Goal: Information Seeking & Learning: Learn about a topic

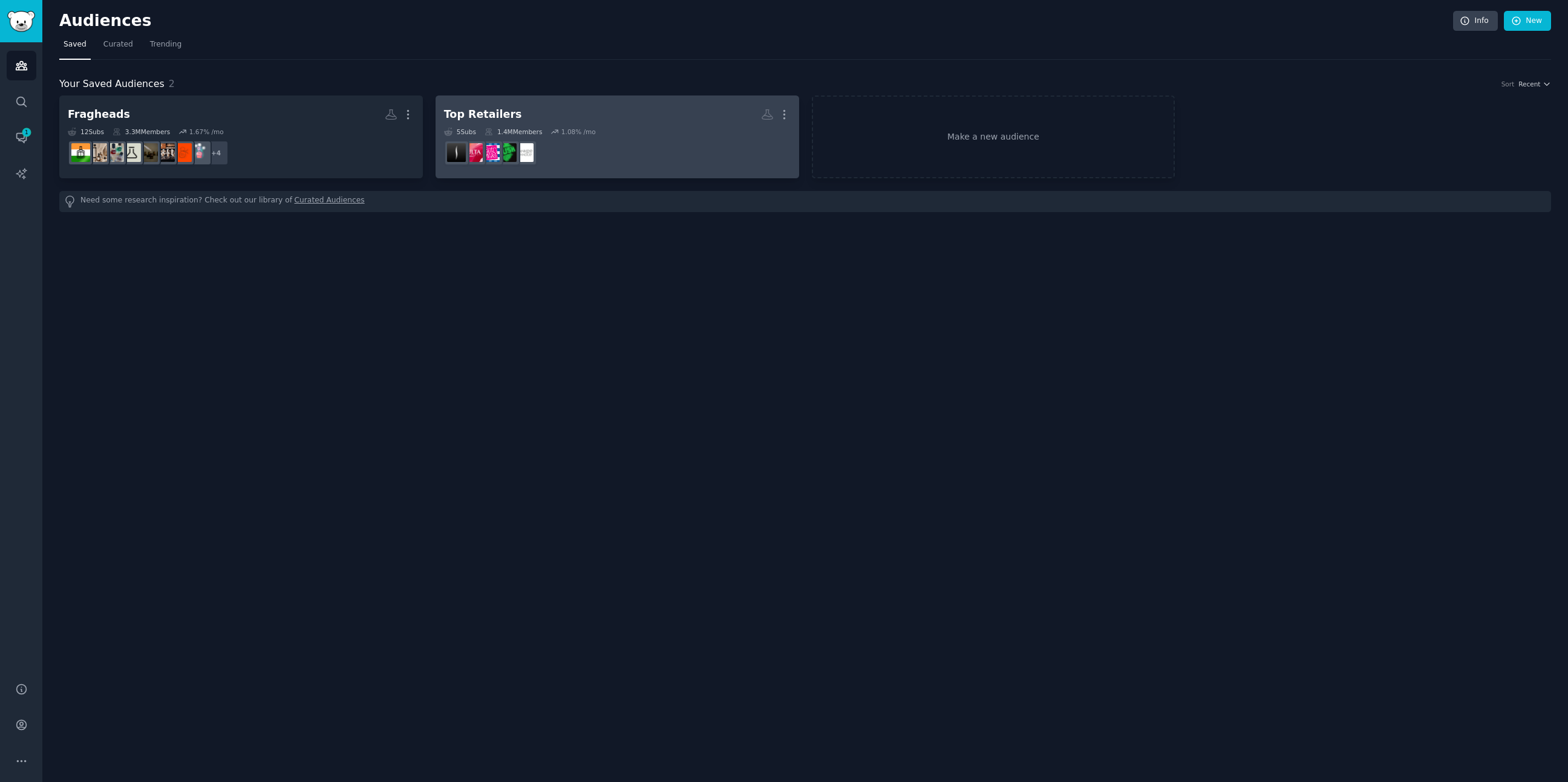
click at [564, 149] on dd at bounding box center [617, 152] width 346 height 34
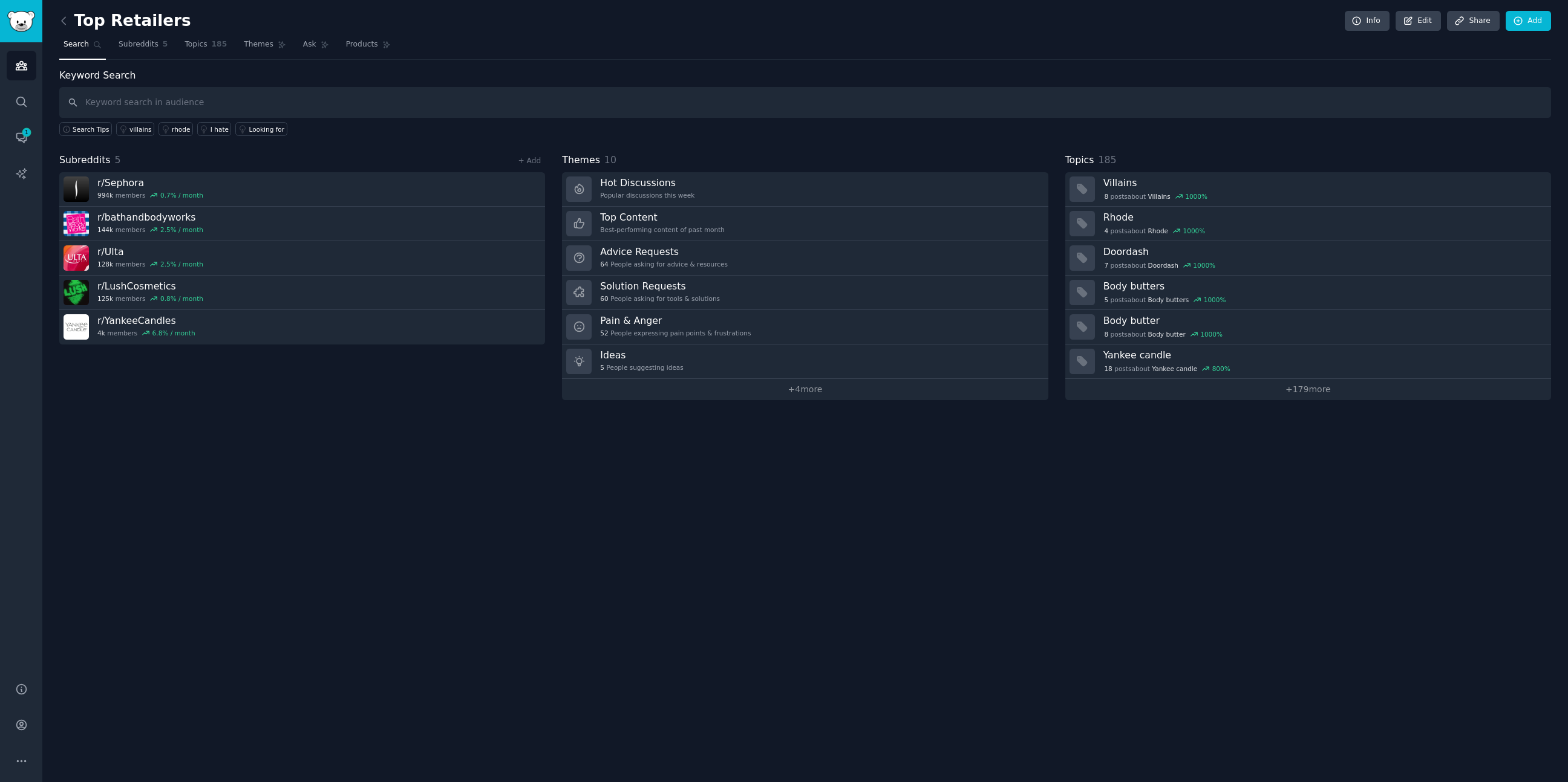
click at [189, 102] on input "text" at bounding box center [805, 102] width 1491 height 30
type input "body spray"
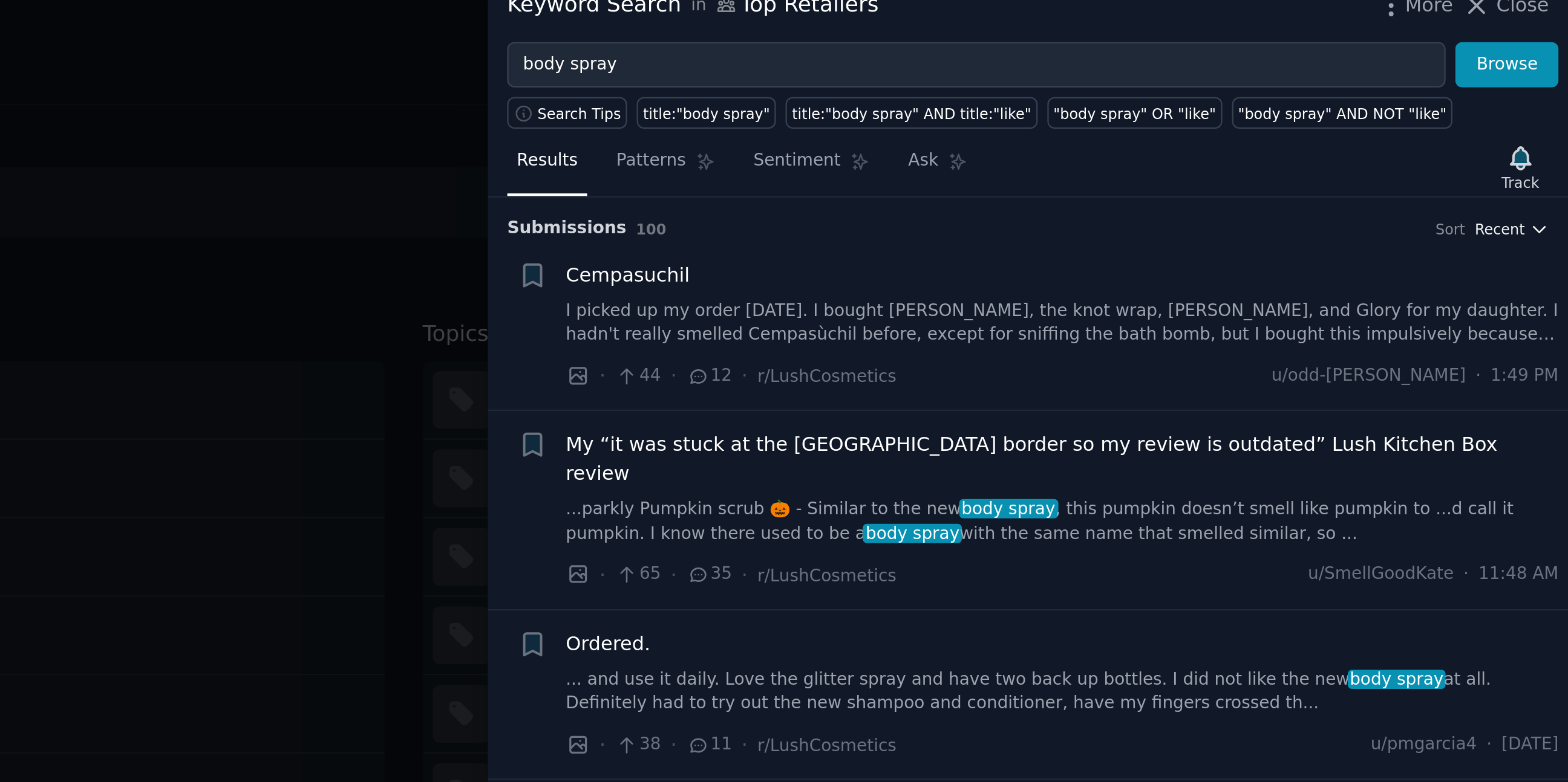
click at [1528, 115] on span "Recent" at bounding box center [1538, 114] width 21 height 8
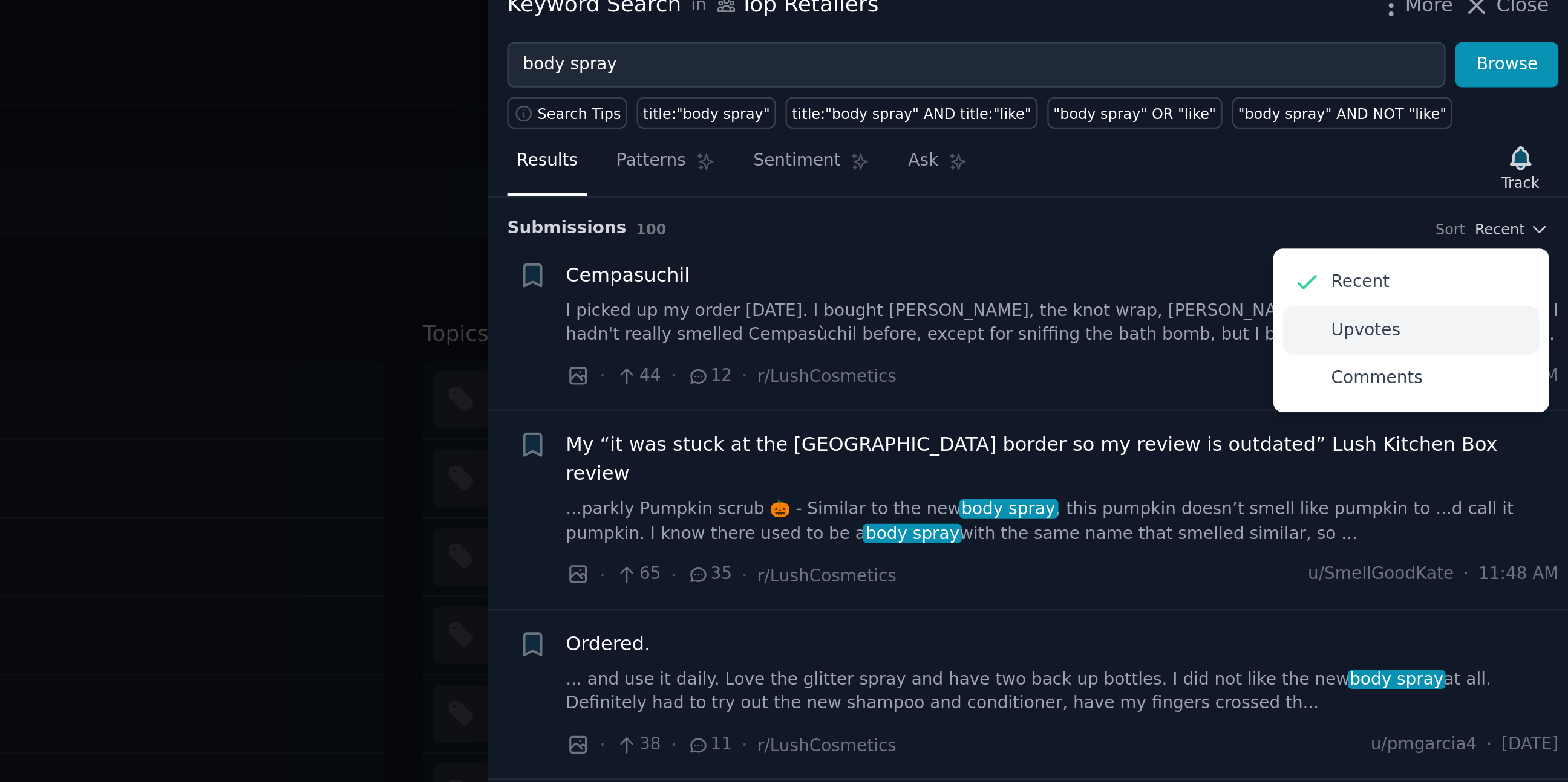
click at [1483, 159] on p "Upvotes" at bounding box center [1478, 159] width 30 height 11
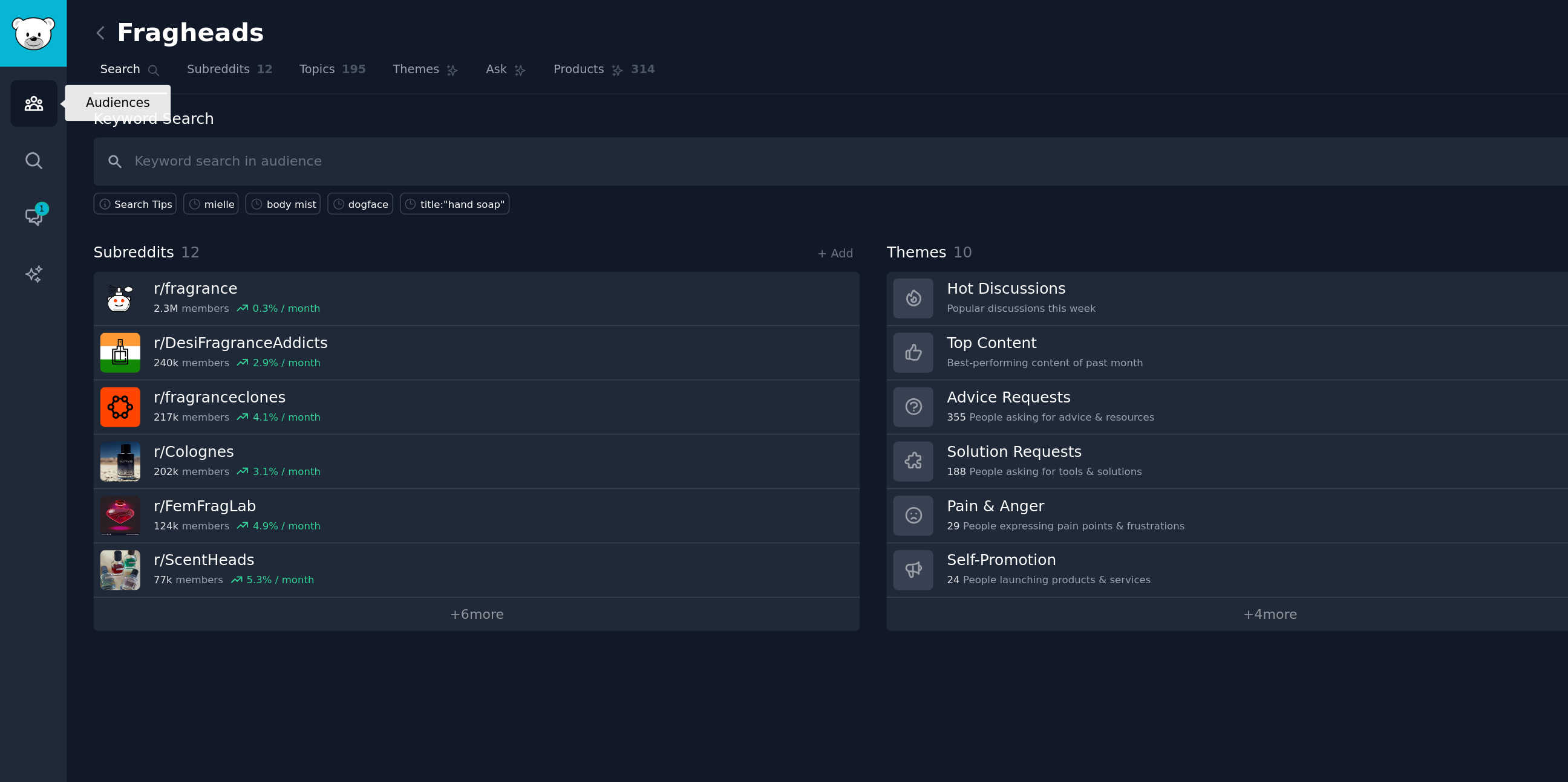
click at [25, 65] on icon "Sidebar" at bounding box center [21, 66] width 11 height 8
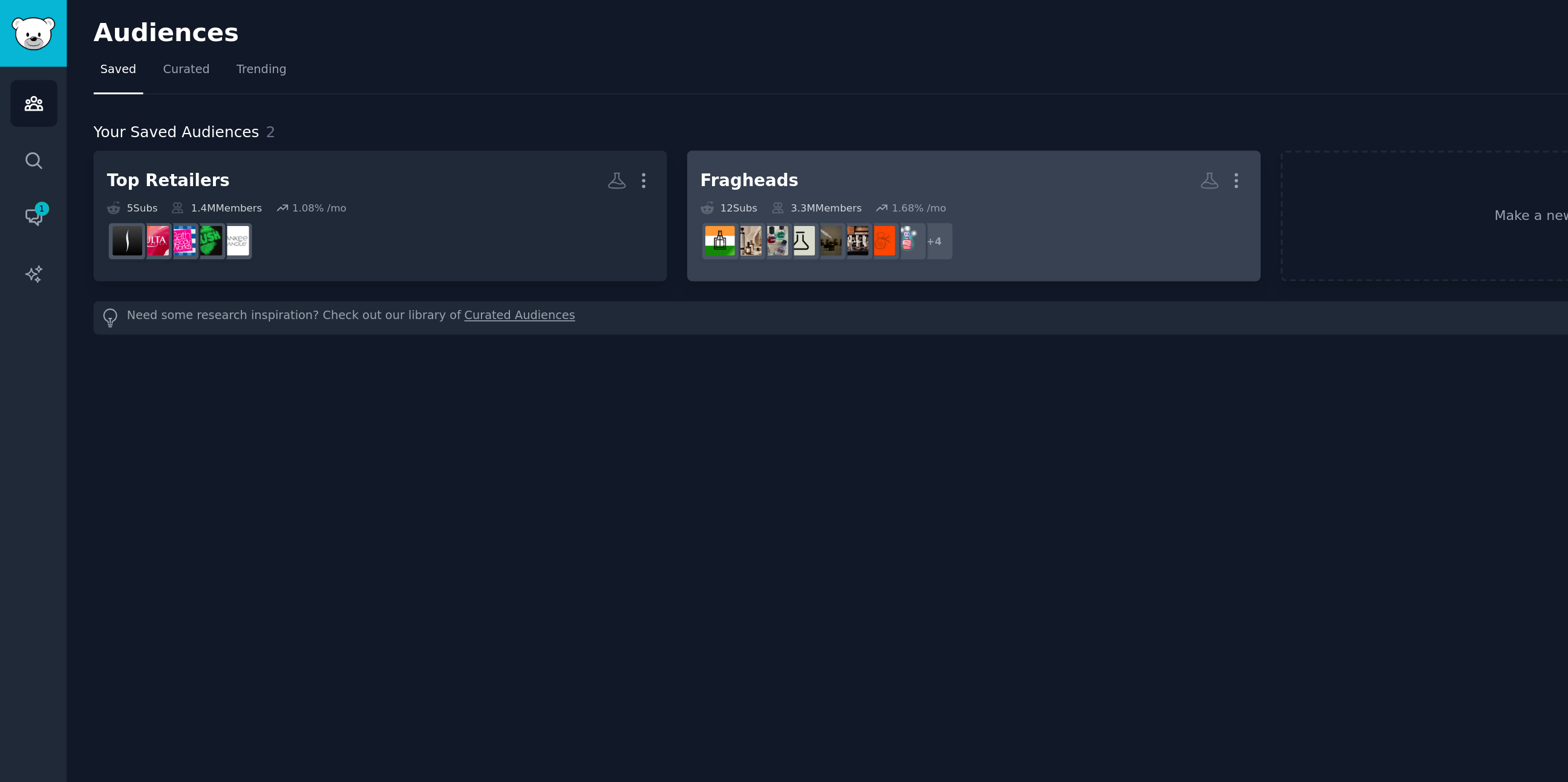
click at [520, 125] on div "Fragheads More 12 Sub s 3.3M Members 1.68 % /mo + 4" at bounding box center [617, 137] width 346 height 66
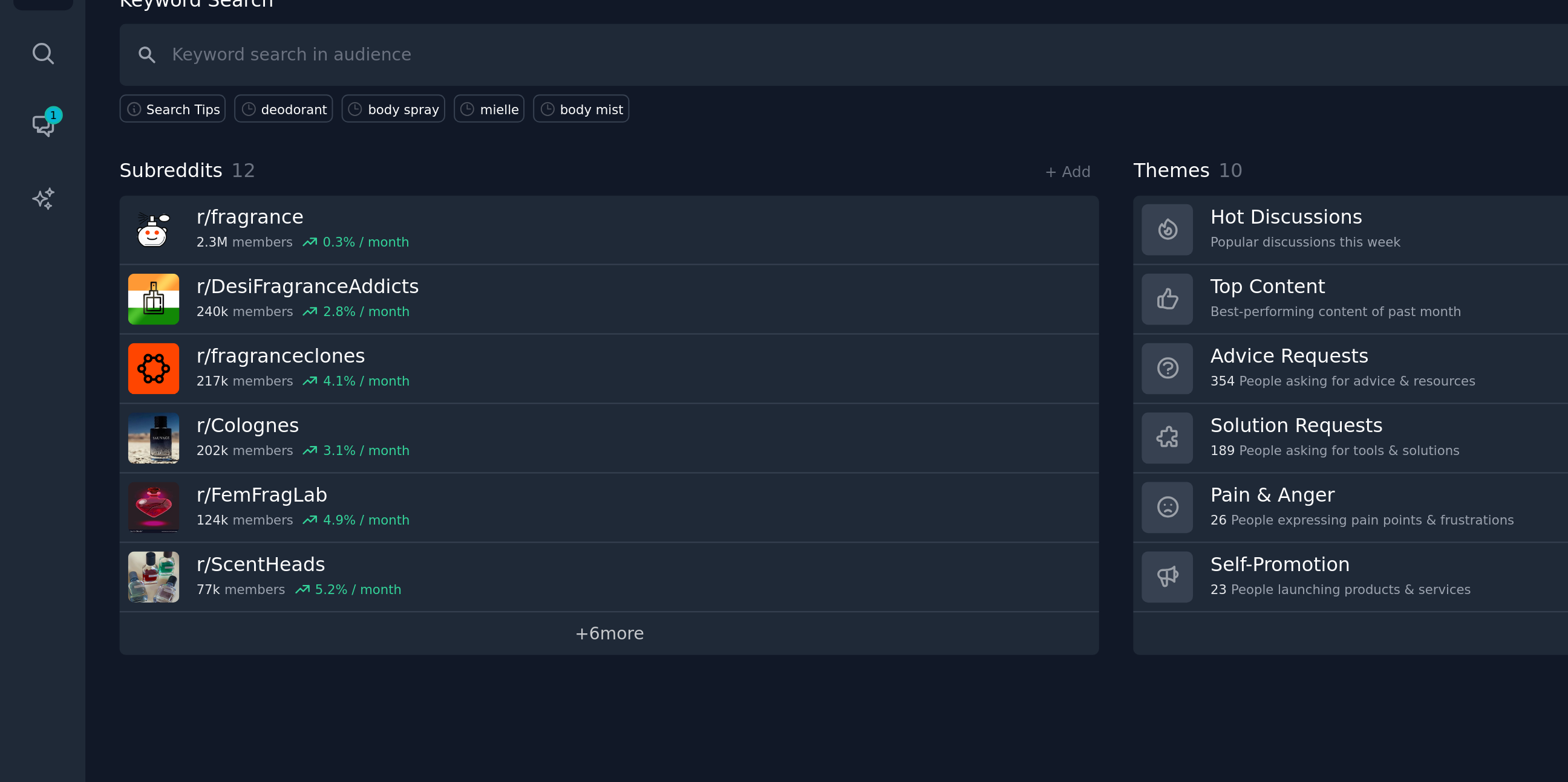
click at [304, 391] on link "+ 6 more" at bounding box center [302, 390] width 485 height 21
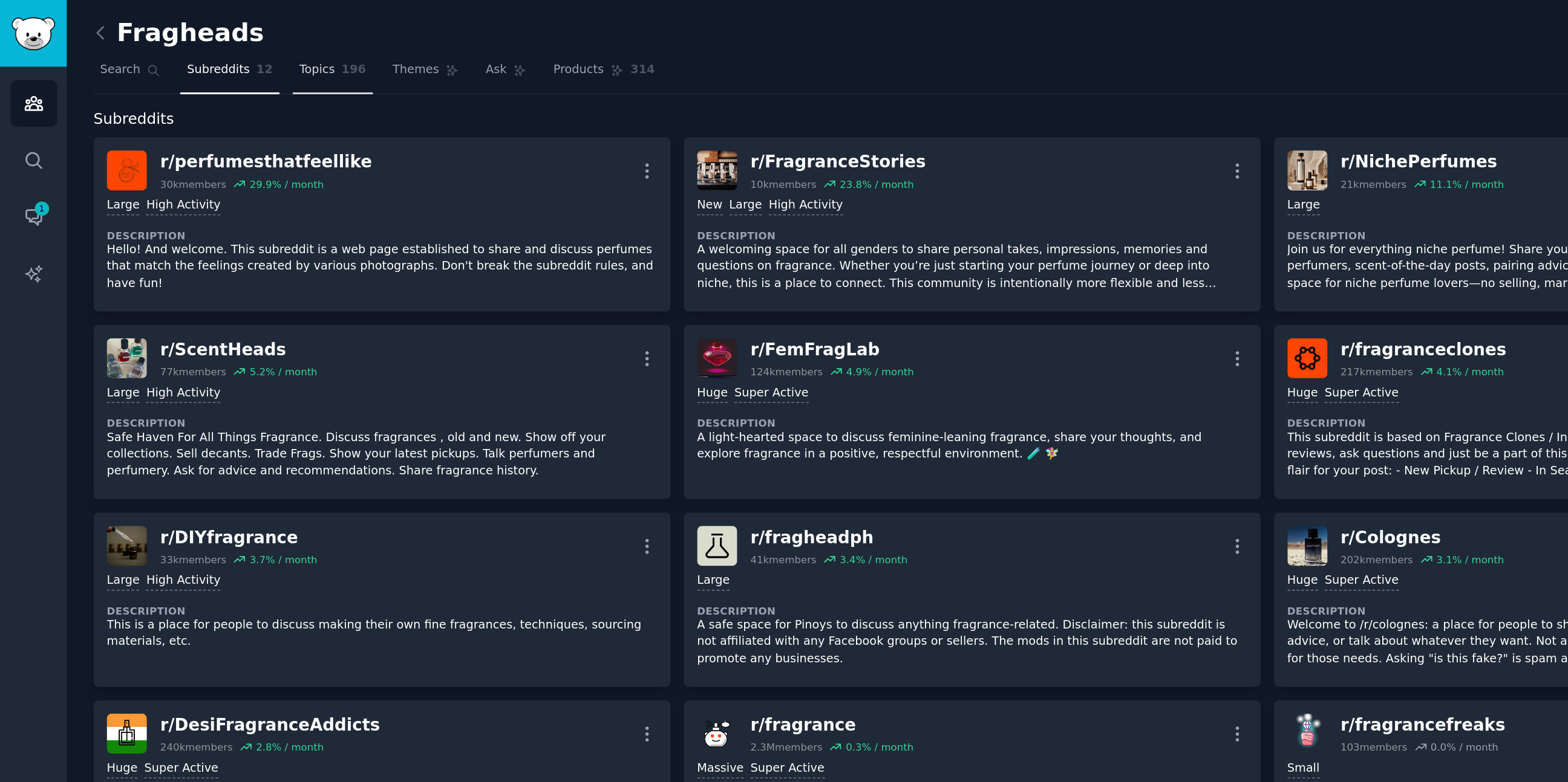
click at [202, 49] on span "Topics" at bounding box center [201, 44] width 22 height 11
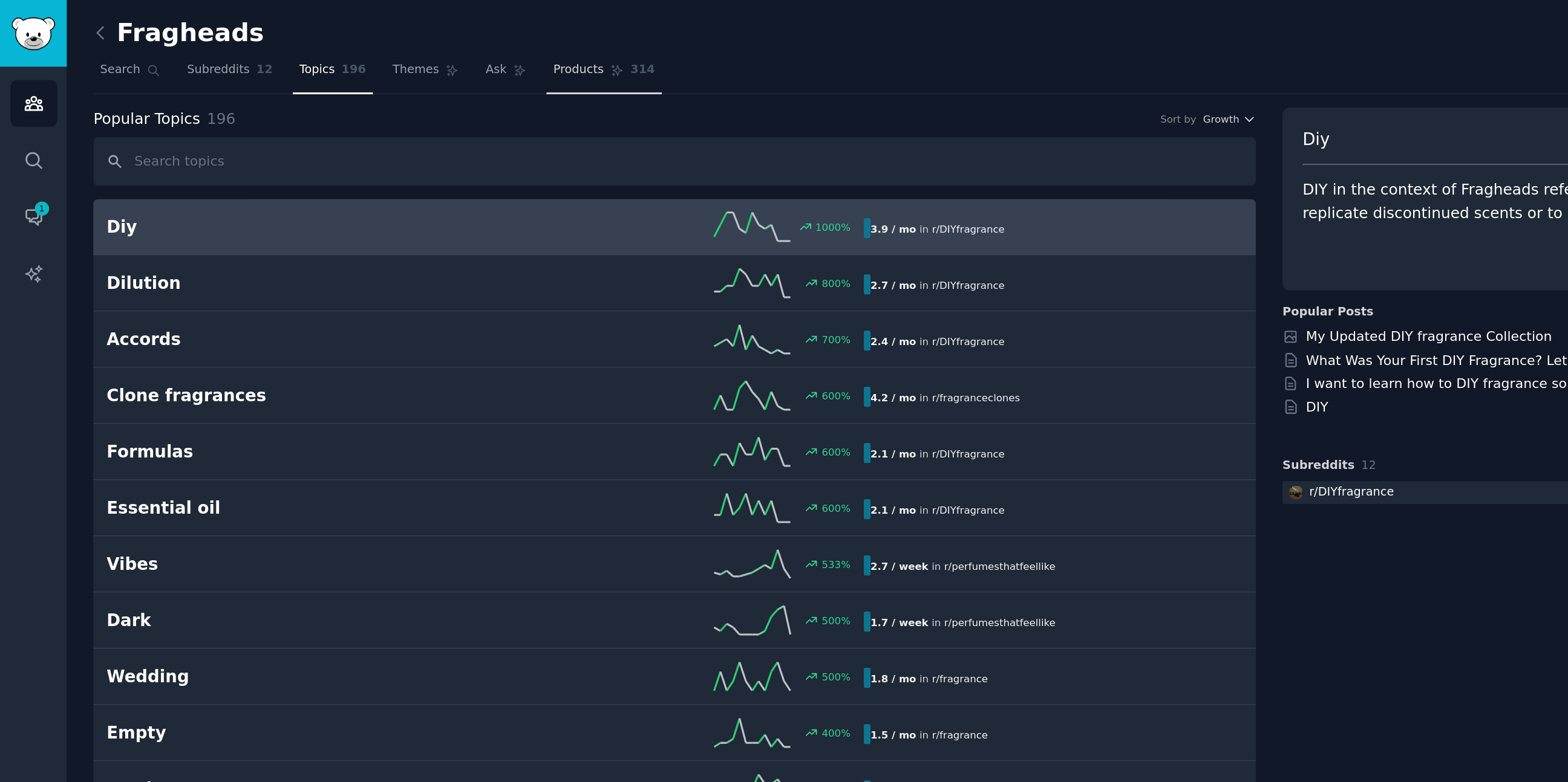
click at [367, 43] on span "Products" at bounding box center [366, 44] width 32 height 11
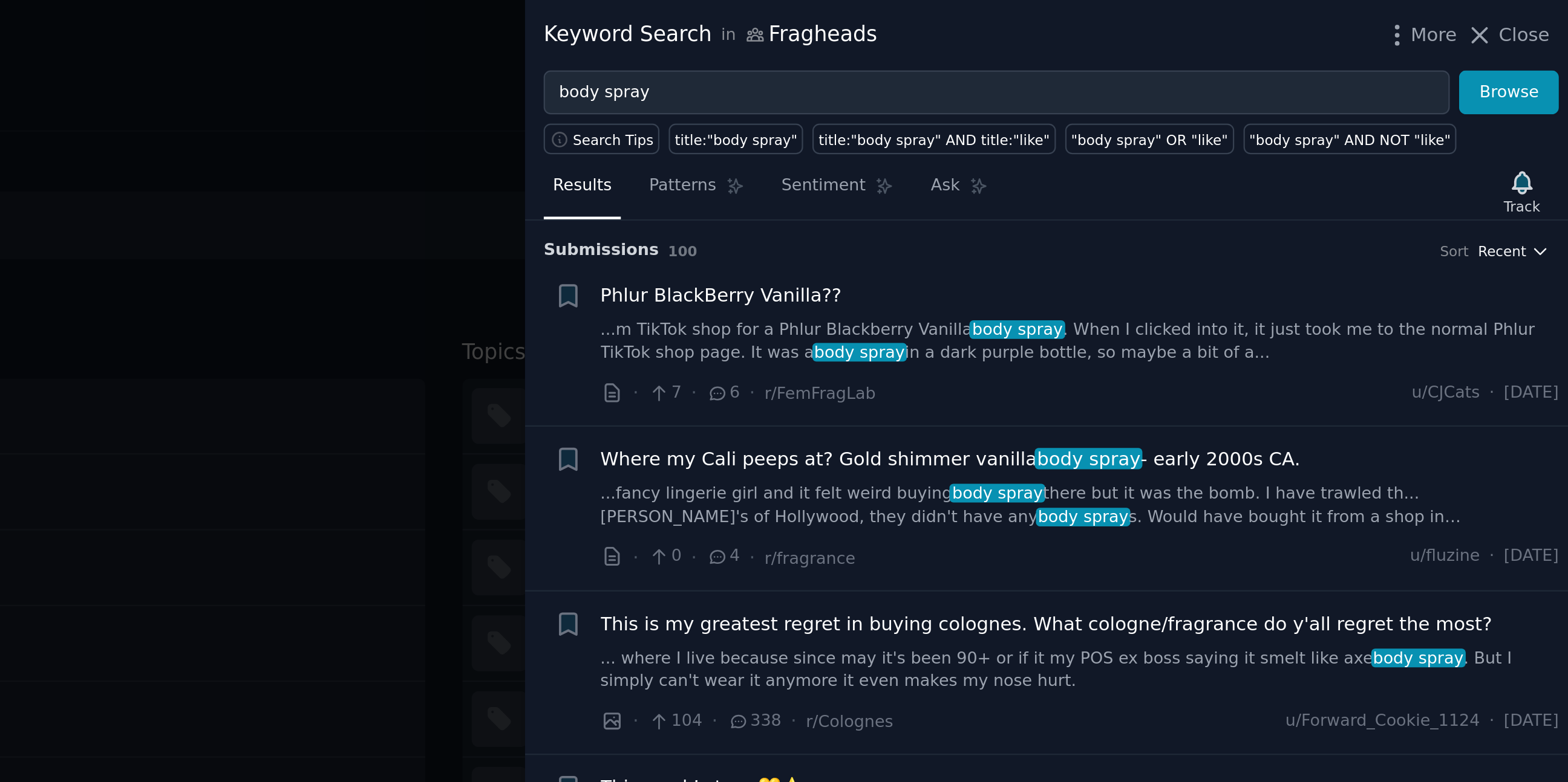
click at [1535, 113] on span "Recent" at bounding box center [1538, 114] width 21 height 8
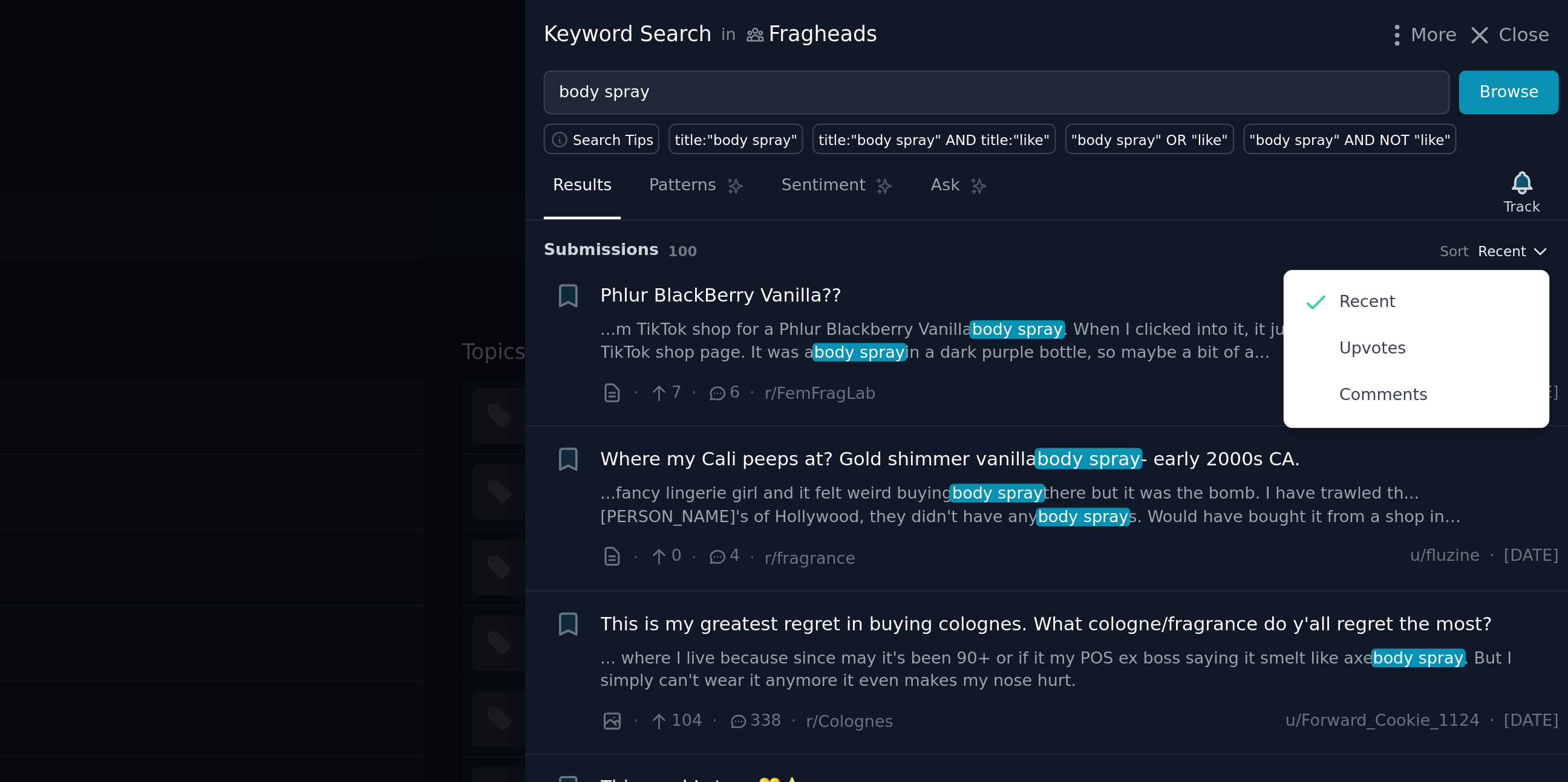
click at [1535, 113] on span "Recent" at bounding box center [1538, 114] width 21 height 8
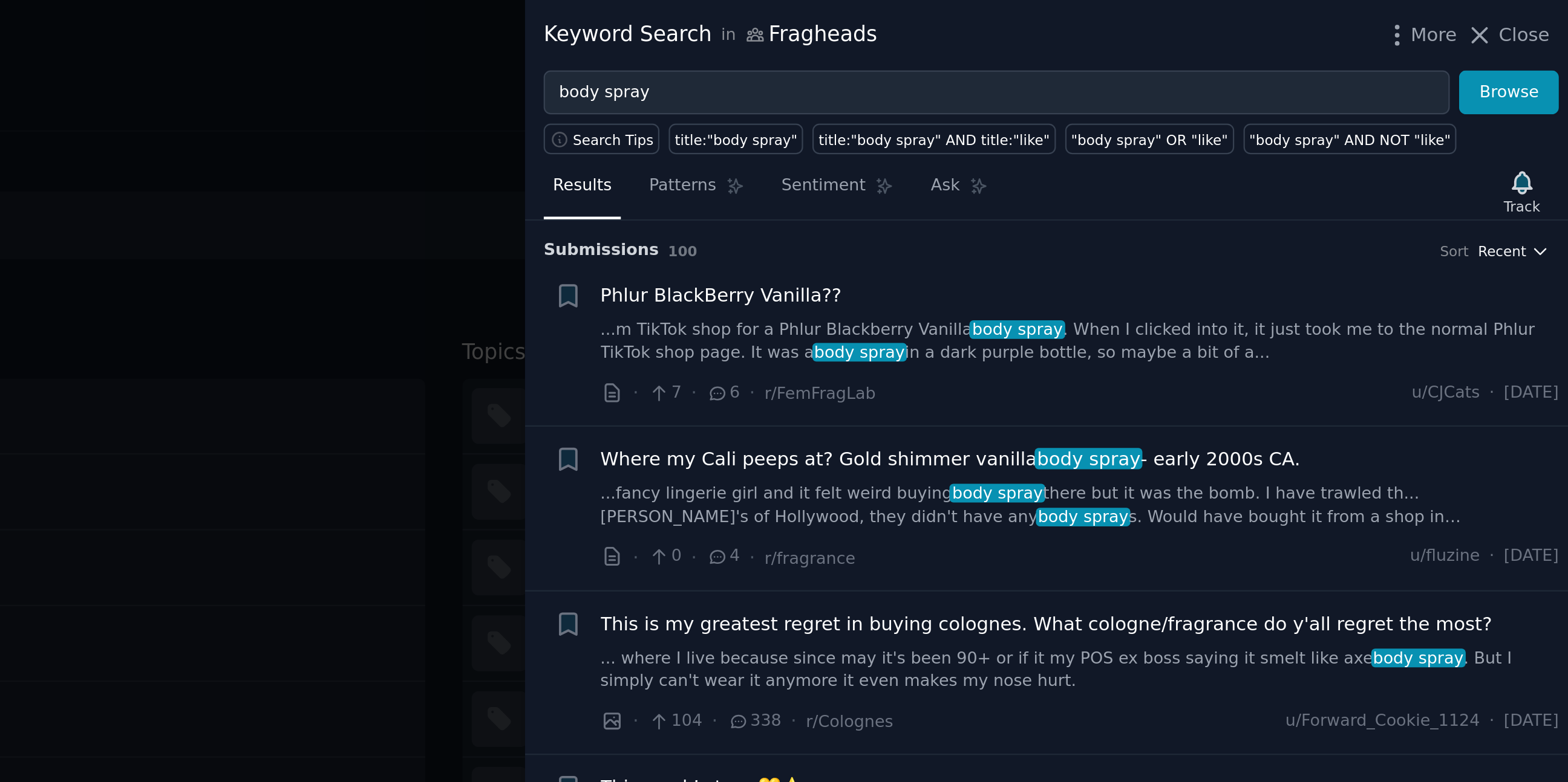
click at [1534, 114] on span "Recent" at bounding box center [1538, 114] width 21 height 8
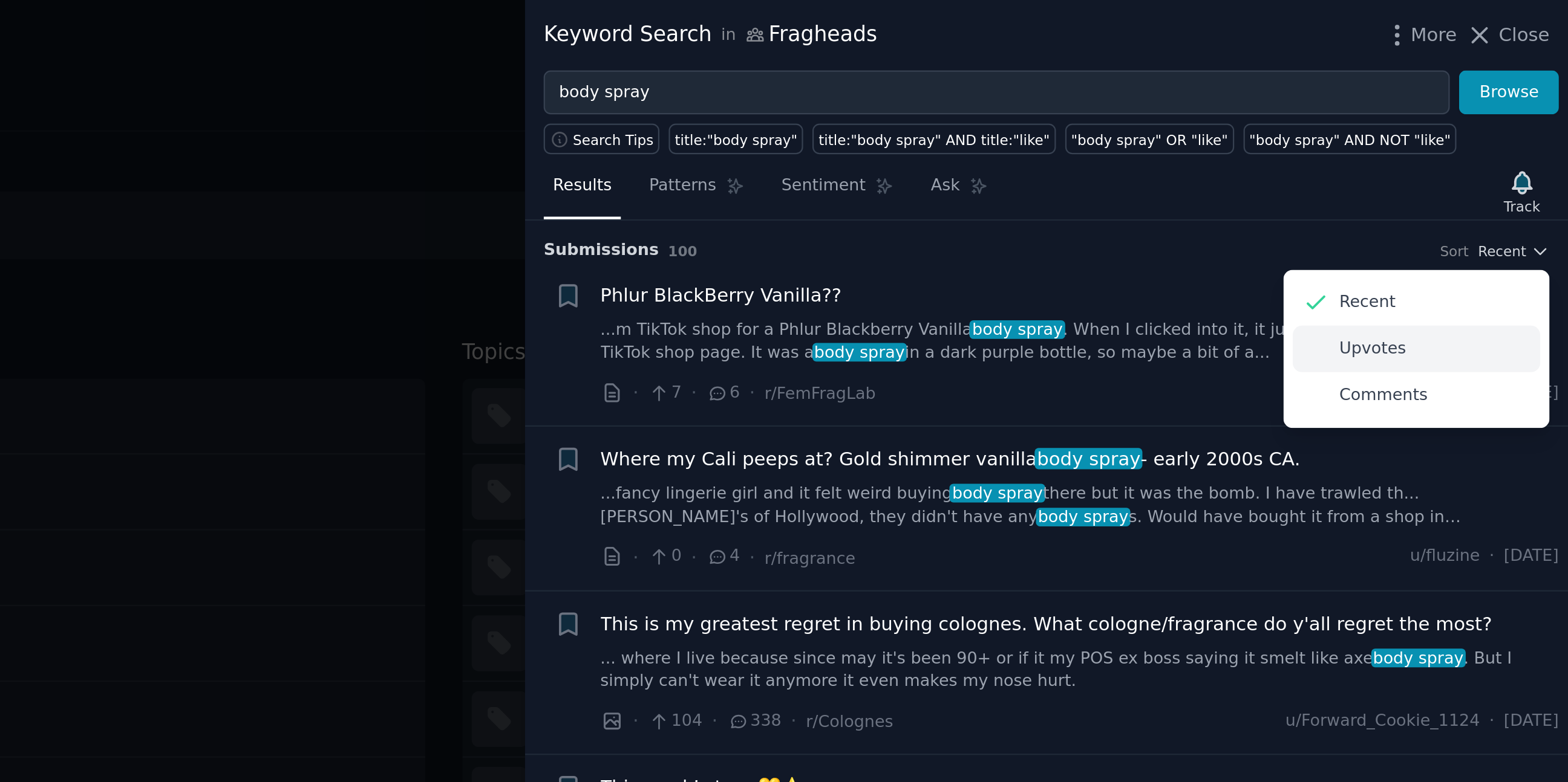
click at [1496, 158] on div "Upvotes" at bounding box center [1499, 159] width 113 height 21
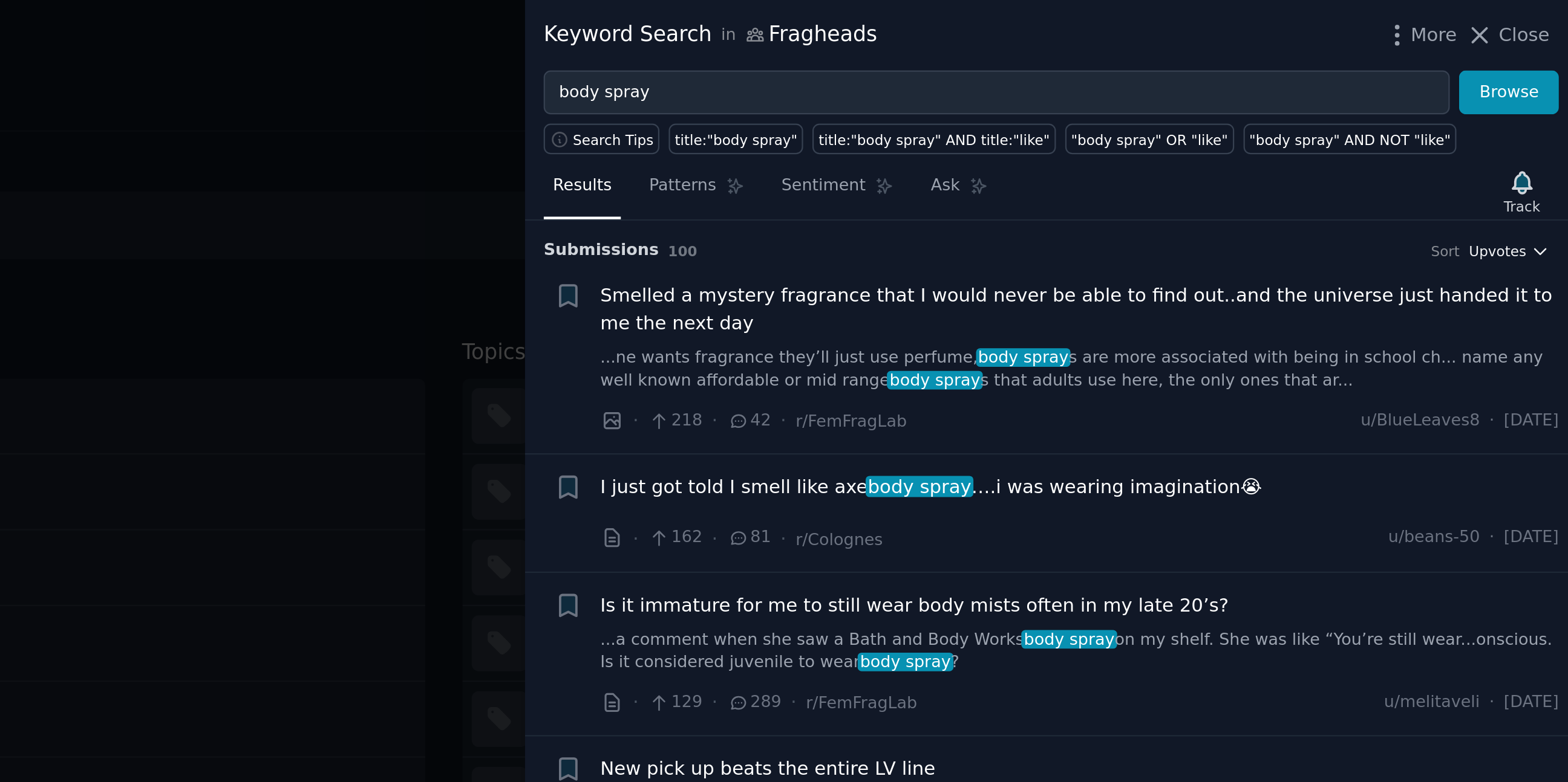
click at [1528, 113] on span "Upvotes" at bounding box center [1536, 114] width 26 height 8
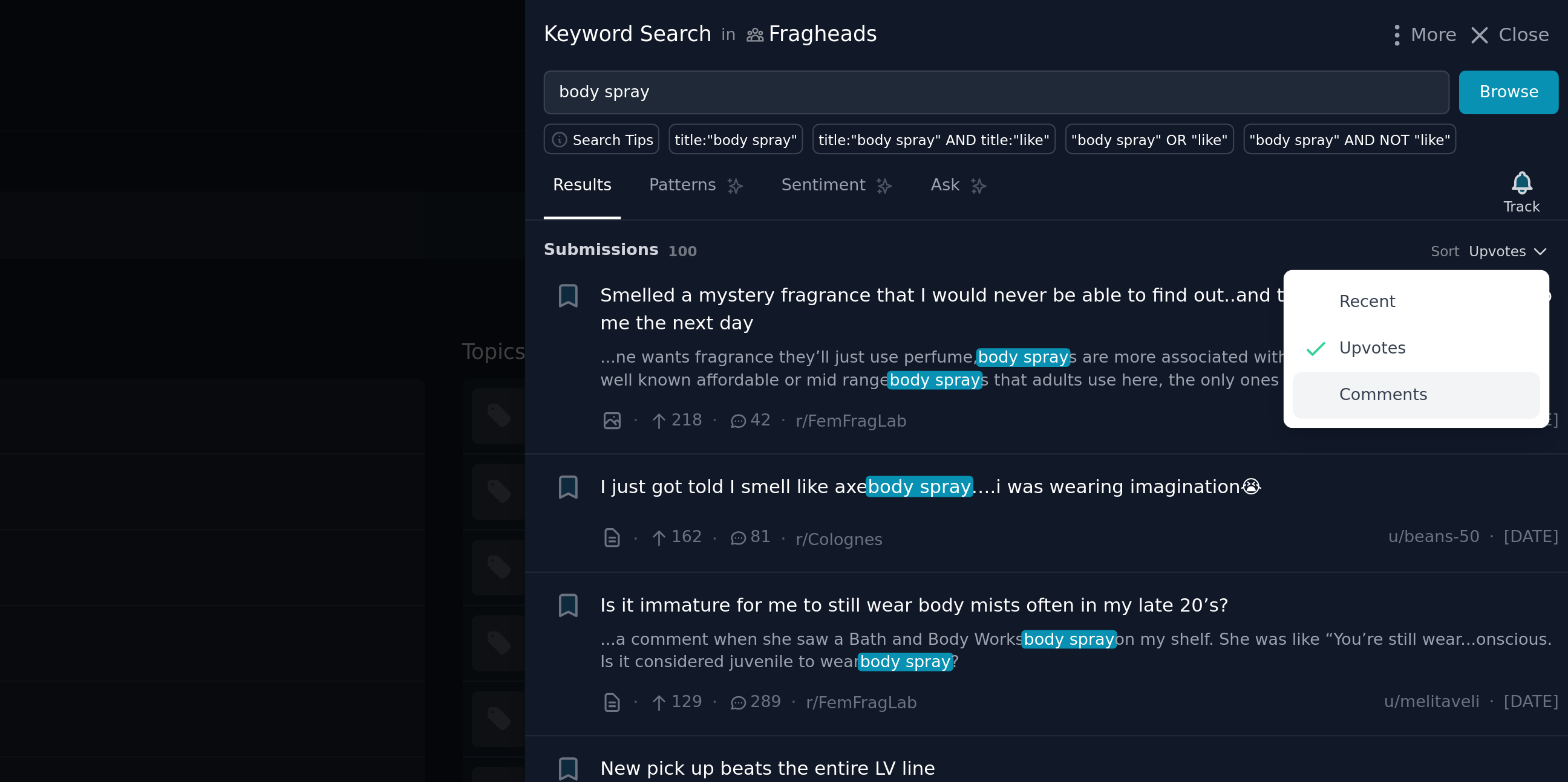
click at [1476, 180] on p "Comments" at bounding box center [1483, 179] width 40 height 11
